Goal: Complete application form

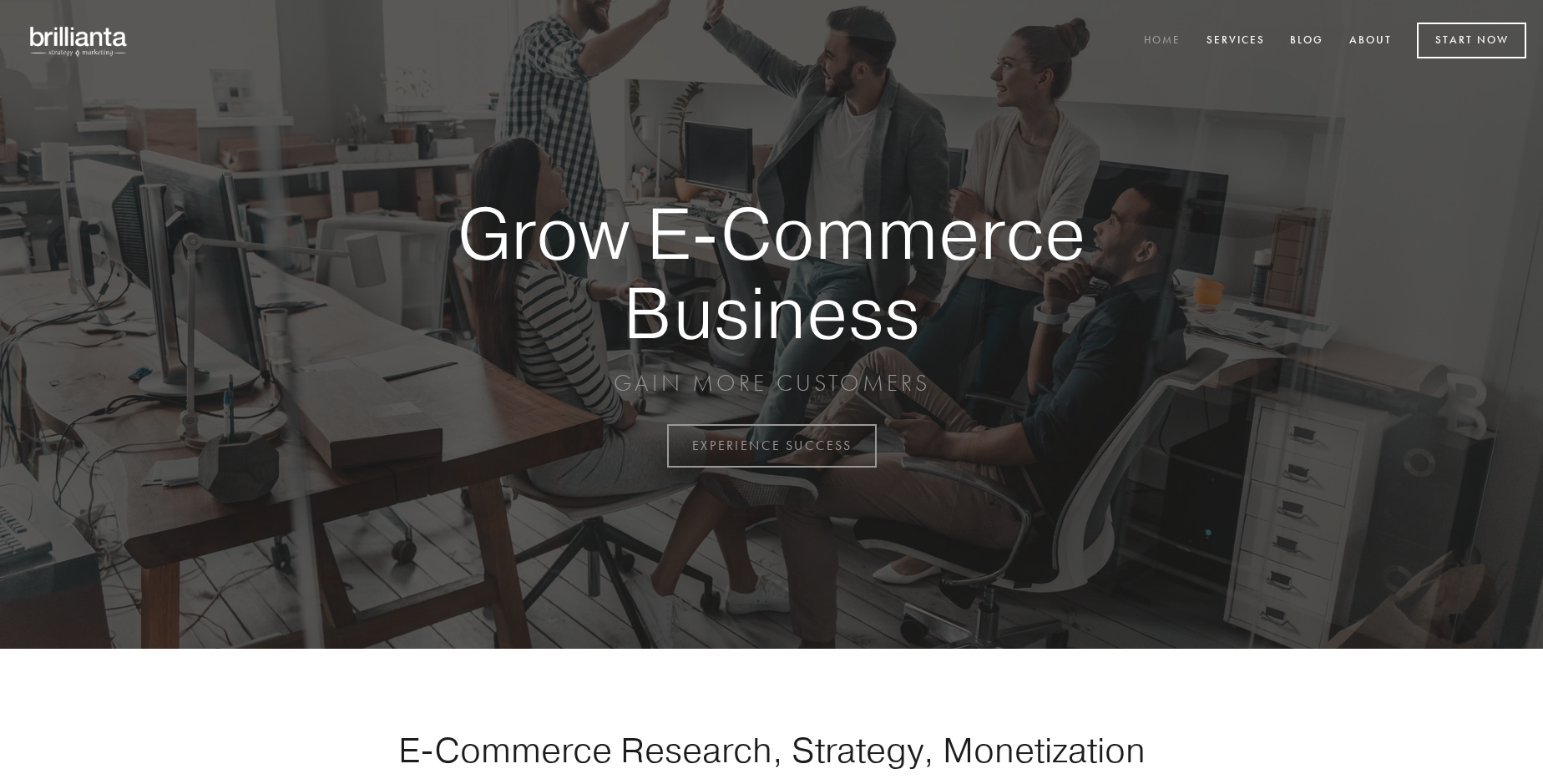
scroll to position [4376, 0]
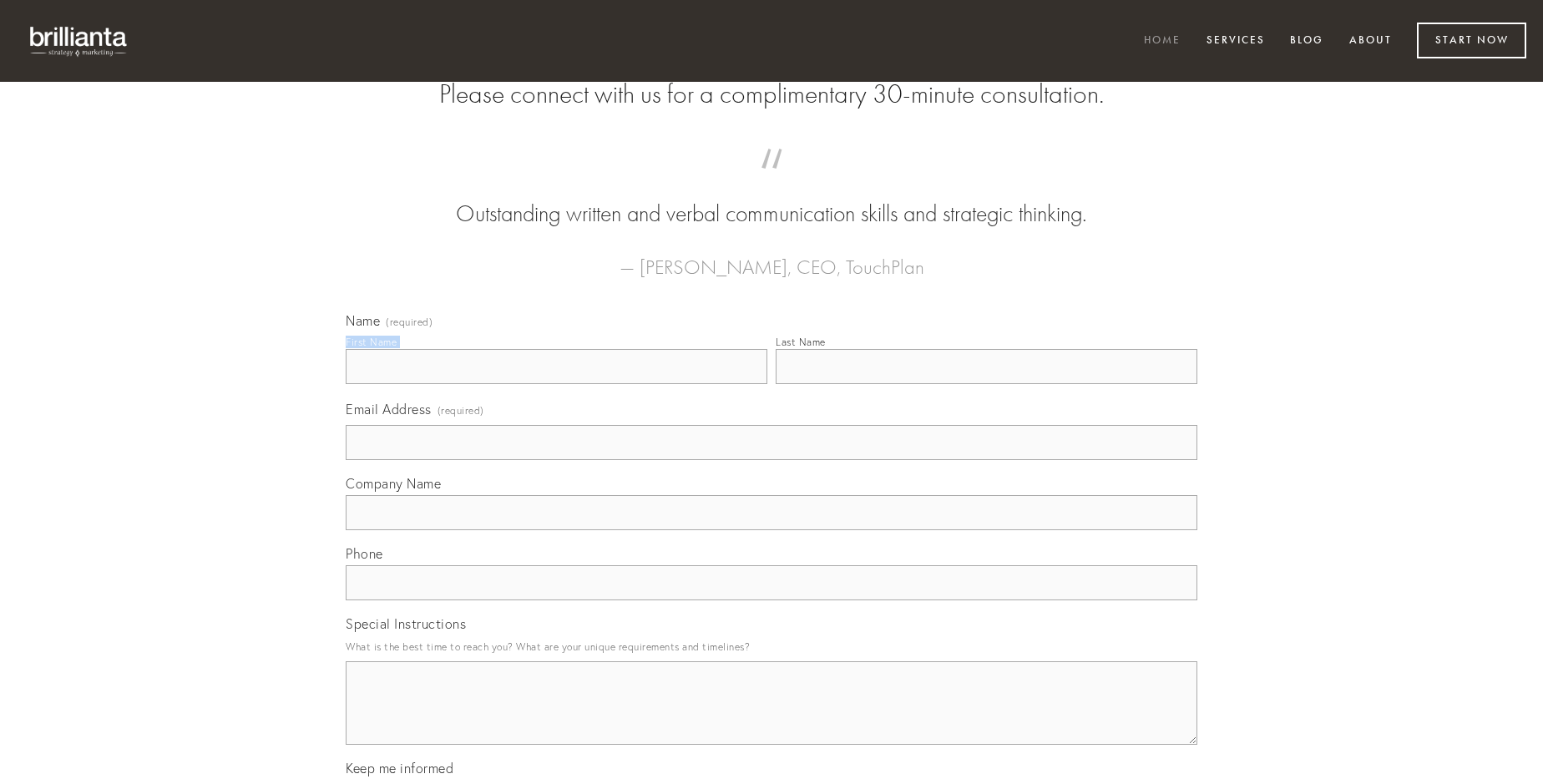
type input "[PERSON_NAME]"
click at [986, 384] on input "Last Name" at bounding box center [986, 366] width 422 height 35
type input "[PERSON_NAME]"
click at [772, 460] on input "Email Address (required)" at bounding box center [772, 442] width 852 height 35
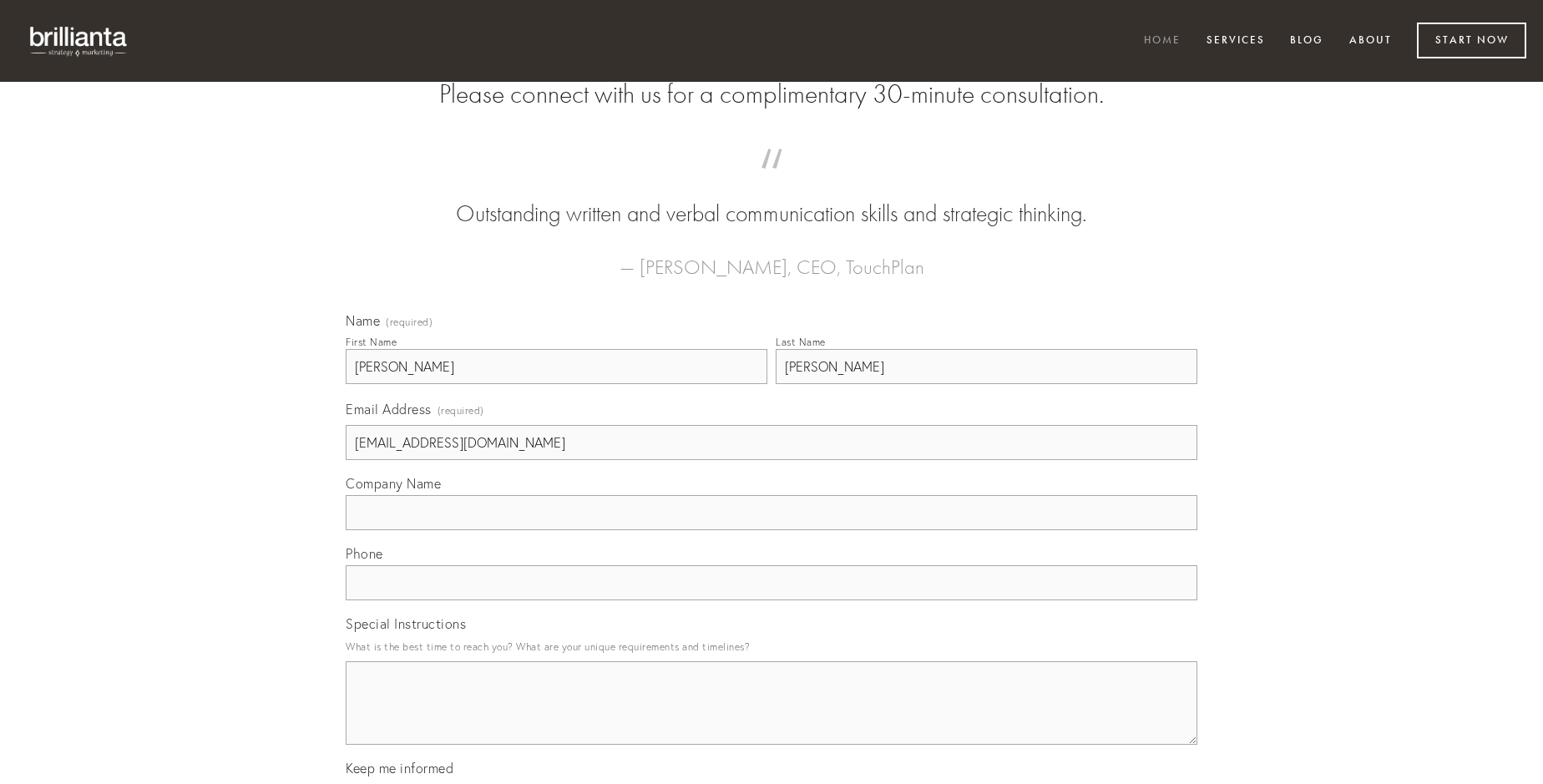
type input "[EMAIL_ADDRESS][DOMAIN_NAME]"
click at [772, 530] on input "Company Name" at bounding box center [772, 512] width 852 height 35
type input "demo"
click at [772, 600] on input "text" at bounding box center [772, 583] width 852 height 35
click at [772, 718] on textarea "Special Instructions" at bounding box center [772, 702] width 852 height 84
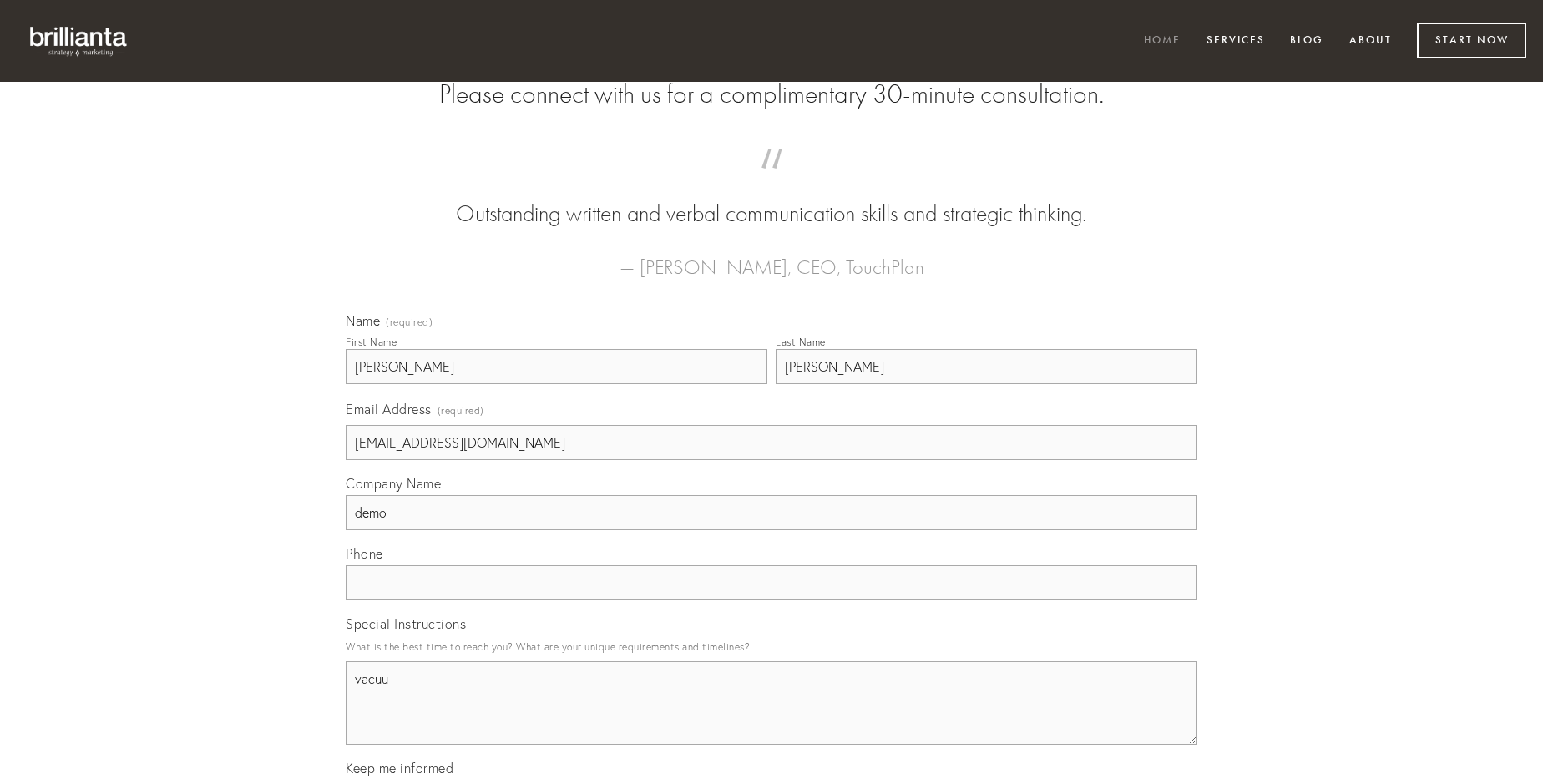
type textarea "vacuus"
